Goal: Find specific page/section: Find specific page/section

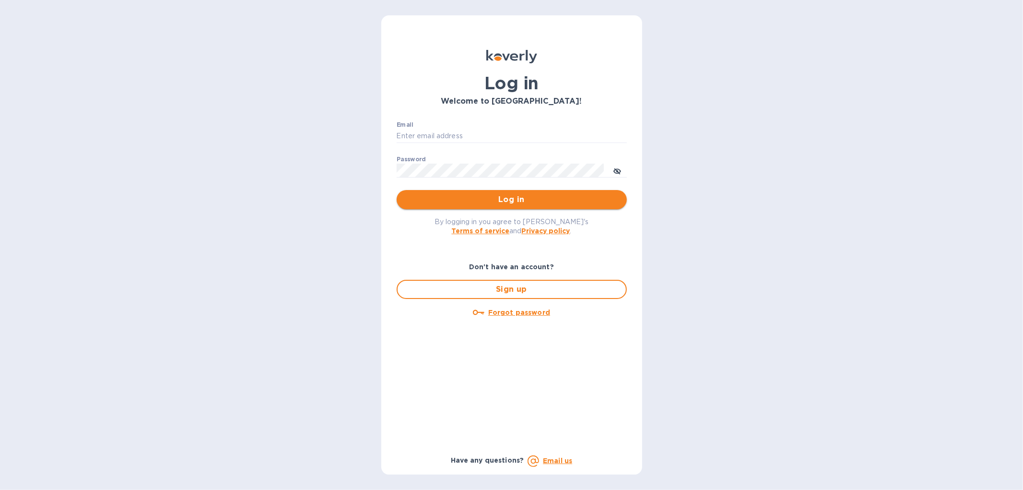
type input "[EMAIL_ADDRESS][DOMAIN_NAME]"
click at [502, 198] on span "Log in" at bounding box center [511, 200] width 215 height 12
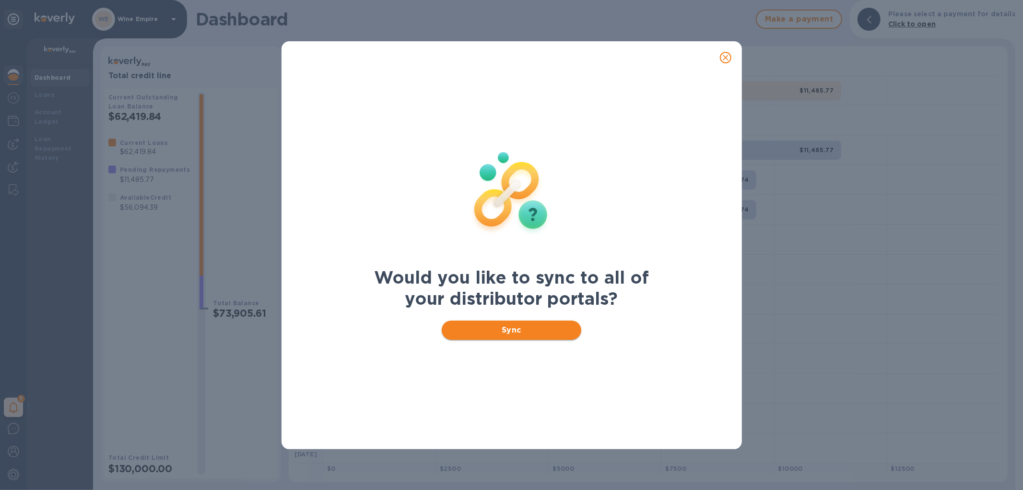
click at [486, 335] on button "Sync" at bounding box center [512, 329] width 140 height 19
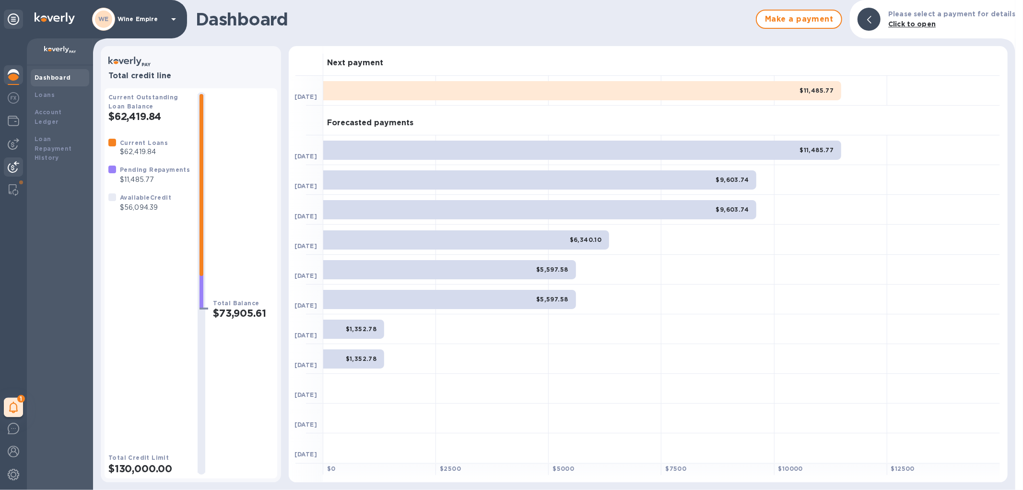
click at [10, 161] on img at bounding box center [14, 167] width 12 height 12
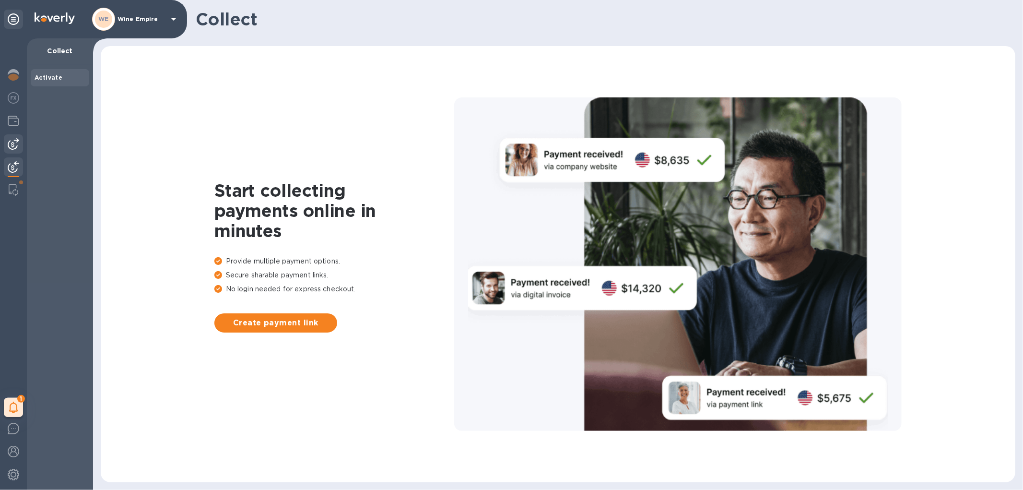
click at [17, 137] on div at bounding box center [13, 143] width 19 height 19
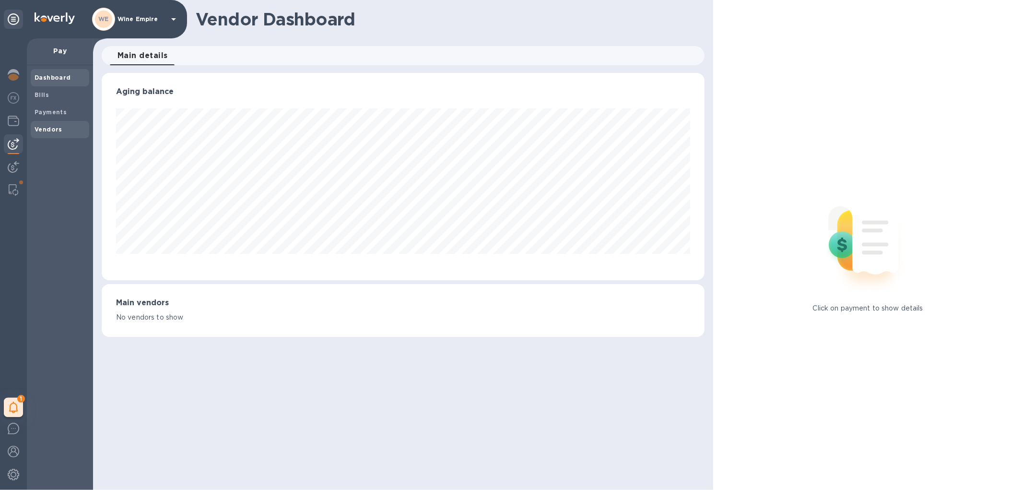
scroll to position [207, 602]
click at [50, 127] on b "Vendors" at bounding box center [49, 129] width 28 height 7
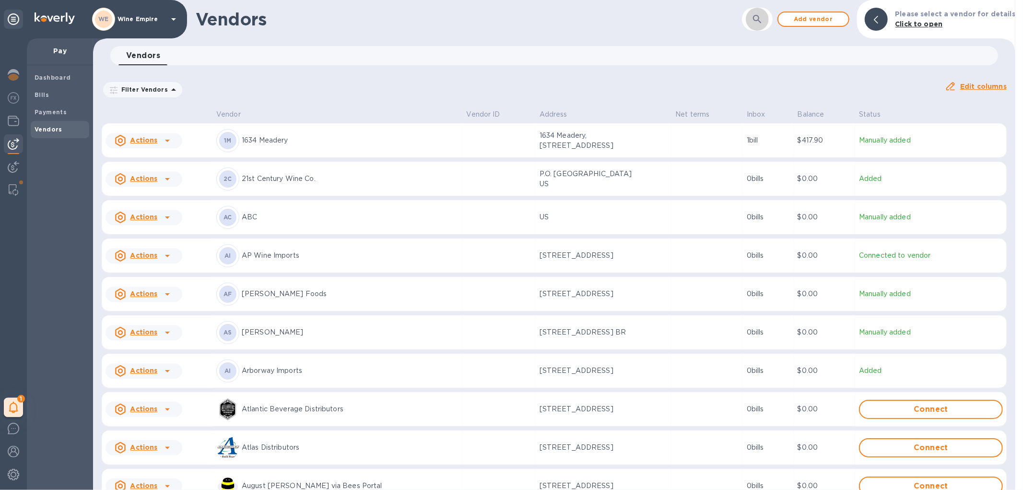
click at [769, 15] on button "button" at bounding box center [757, 19] width 23 height 23
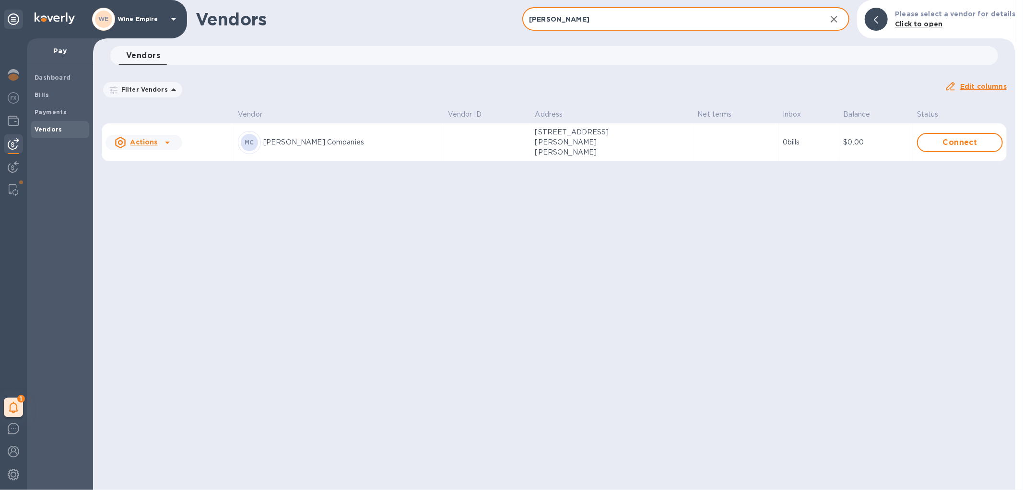
type input "[PERSON_NAME]"
click at [444, 146] on td at bounding box center [487, 142] width 87 height 38
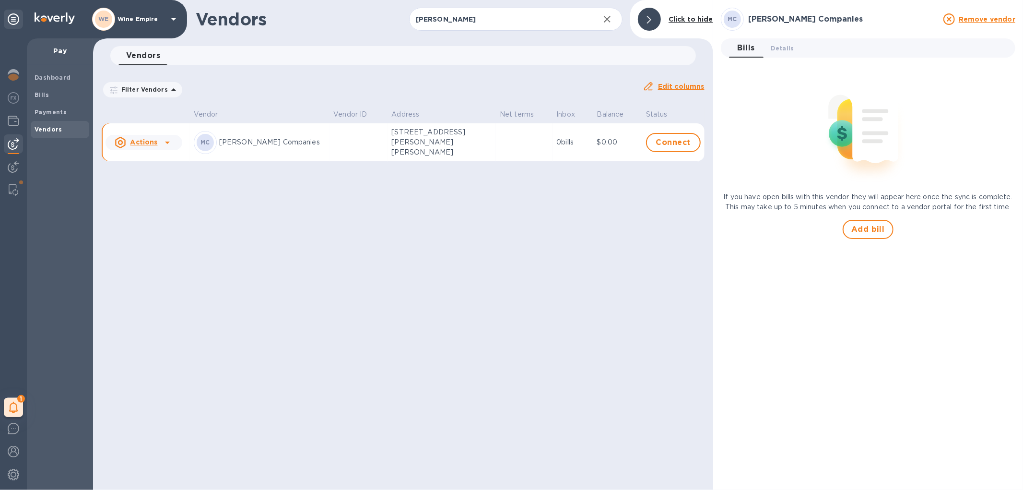
click at [163, 138] on icon at bounding box center [168, 143] width 12 height 12
click at [261, 194] on div at bounding box center [511, 245] width 1023 height 490
click at [777, 49] on span "Details 0" at bounding box center [782, 48] width 23 height 10
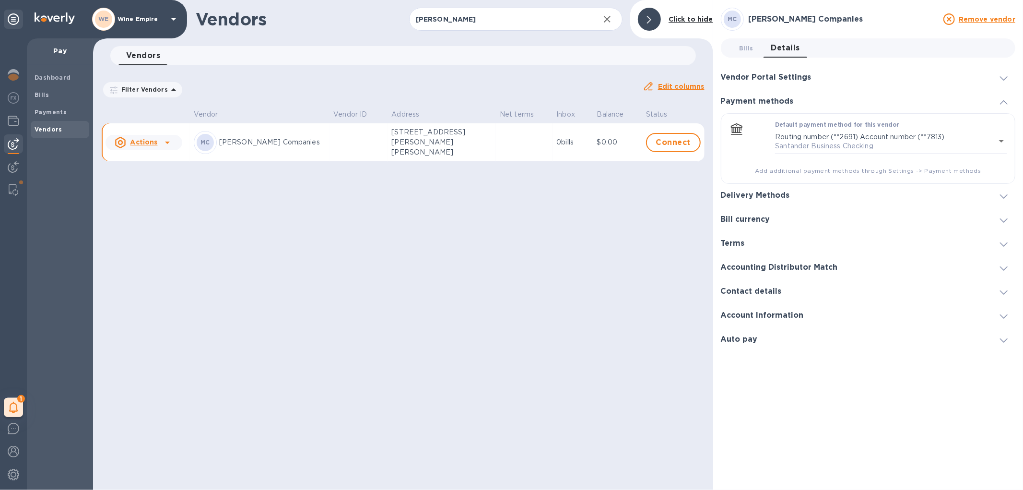
click at [836, 199] on div "Delivery Methods" at bounding box center [868, 196] width 295 height 24
